Goal: Information Seeking & Learning: Learn about a topic

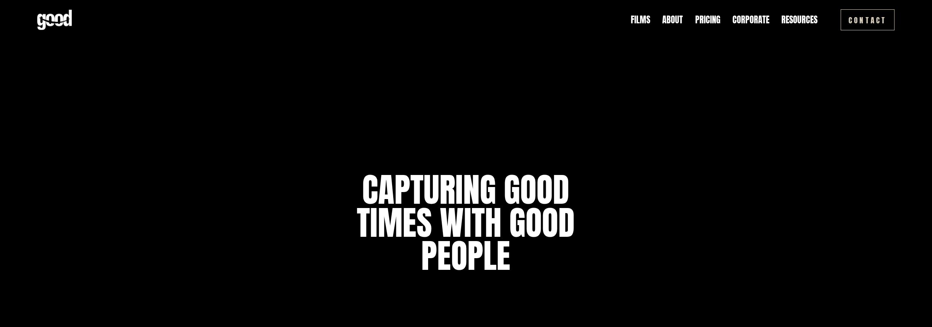
click at [706, 21] on link "Pricing" at bounding box center [707, 20] width 25 height 12
